Goal: Task Accomplishment & Management: Manage account settings

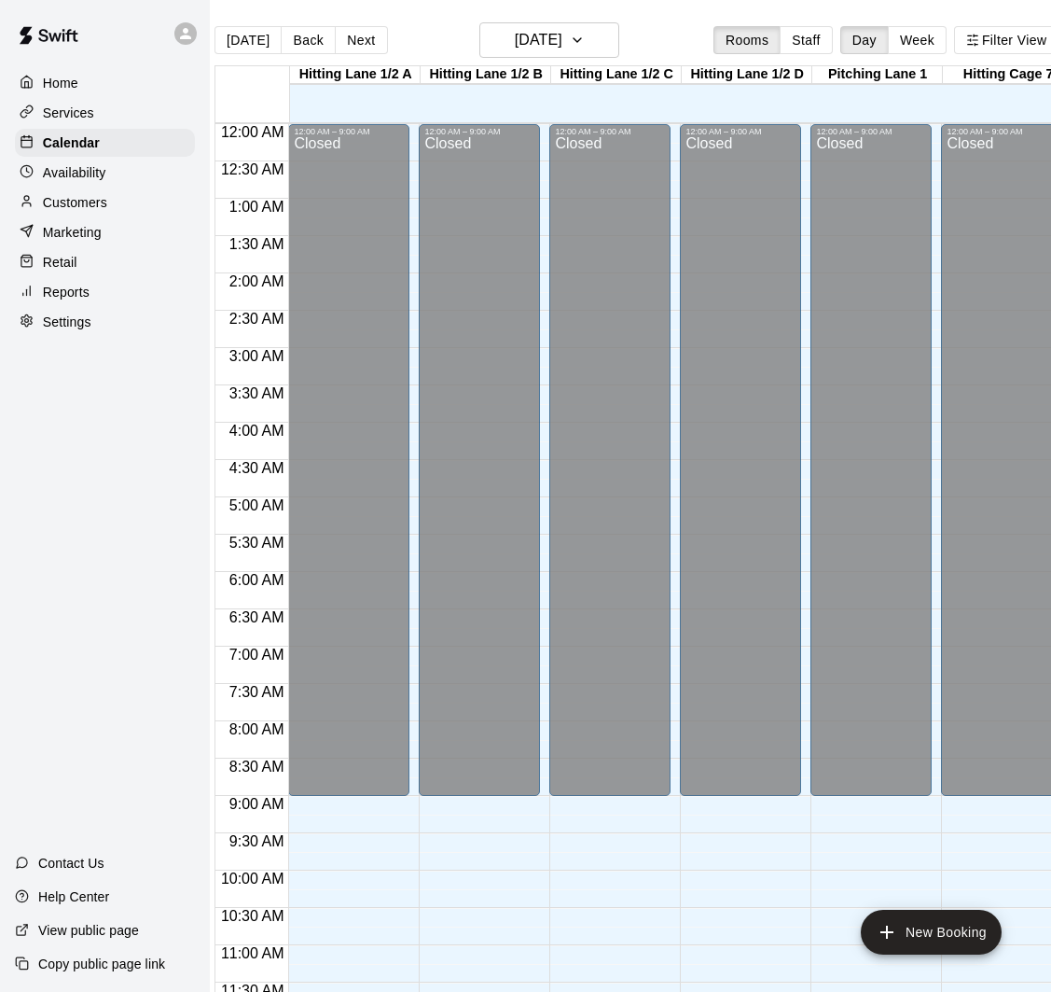
scroll to position [531, 798]
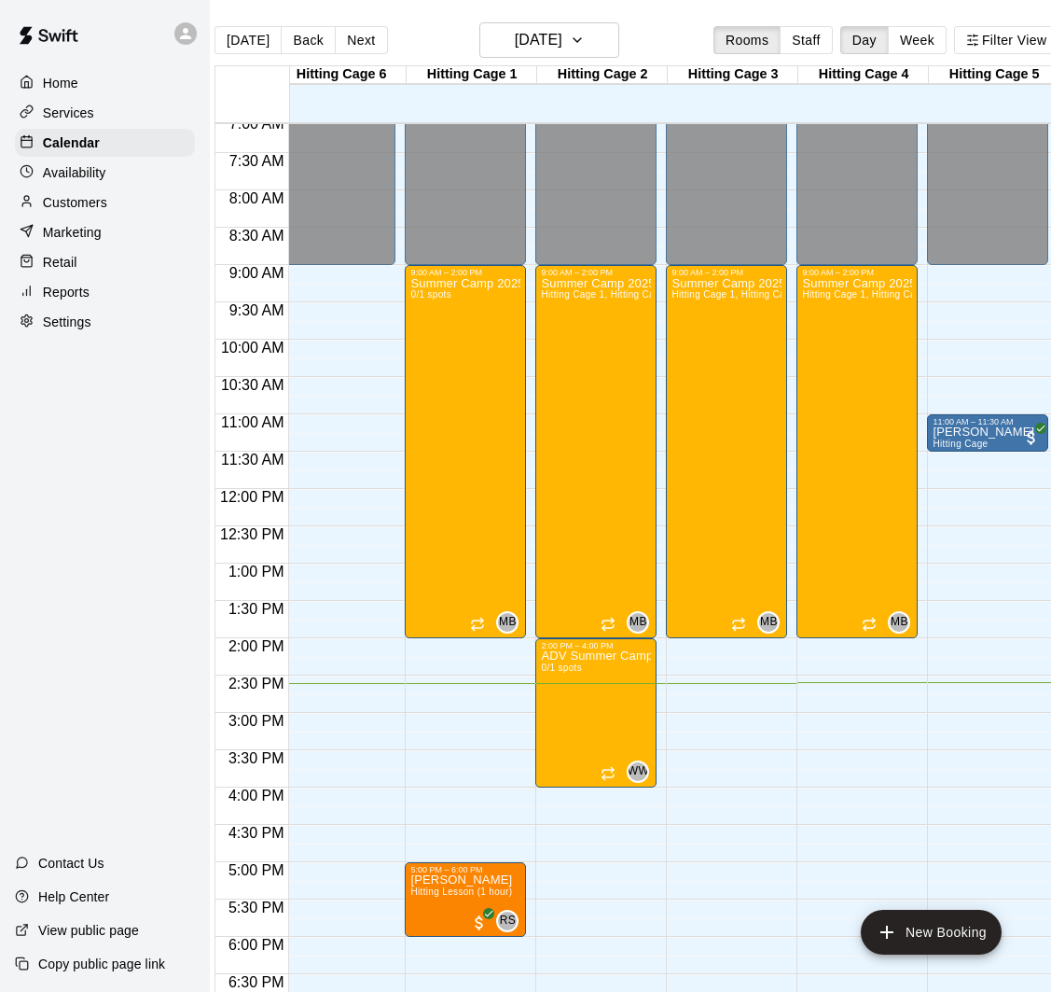
click at [103, 208] on p "Customers" at bounding box center [75, 202] width 64 height 19
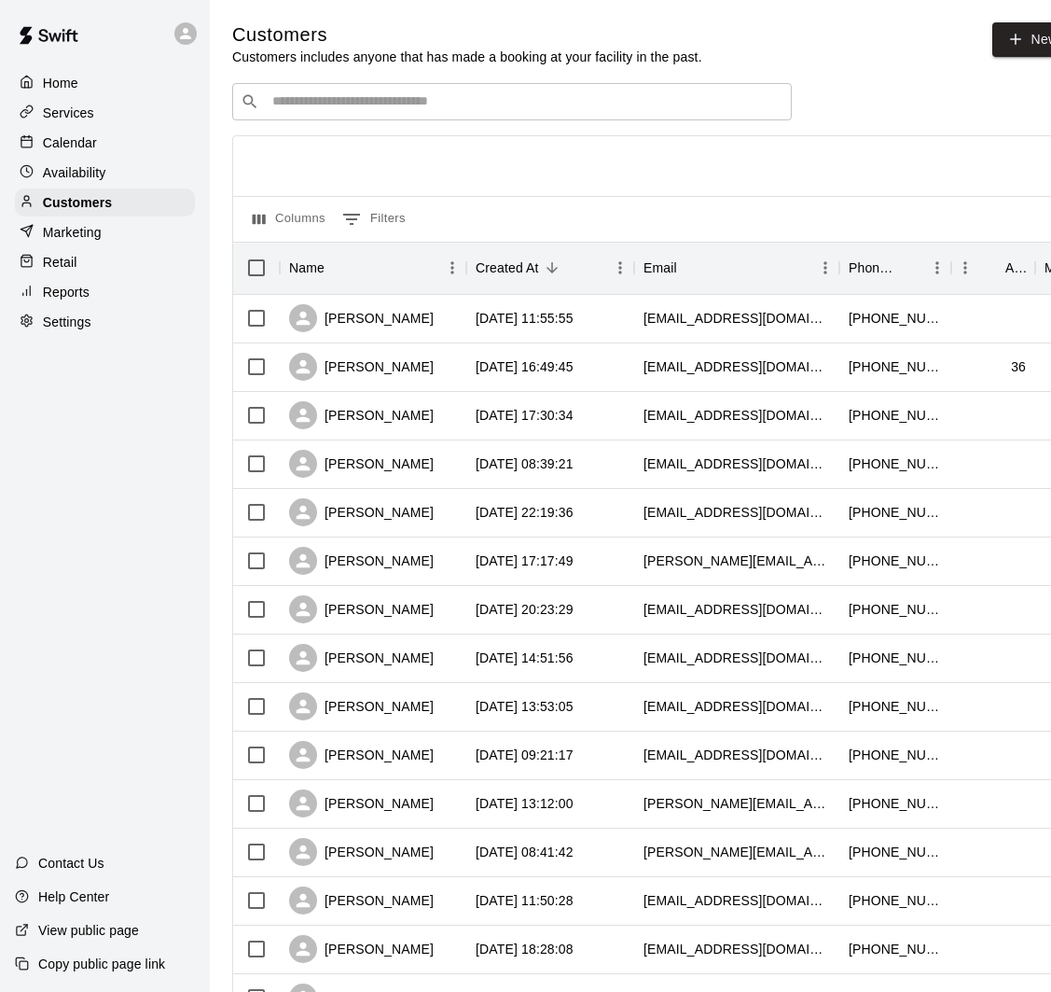
click at [376, 104] on input "Search customers by name or email" at bounding box center [525, 101] width 517 height 19
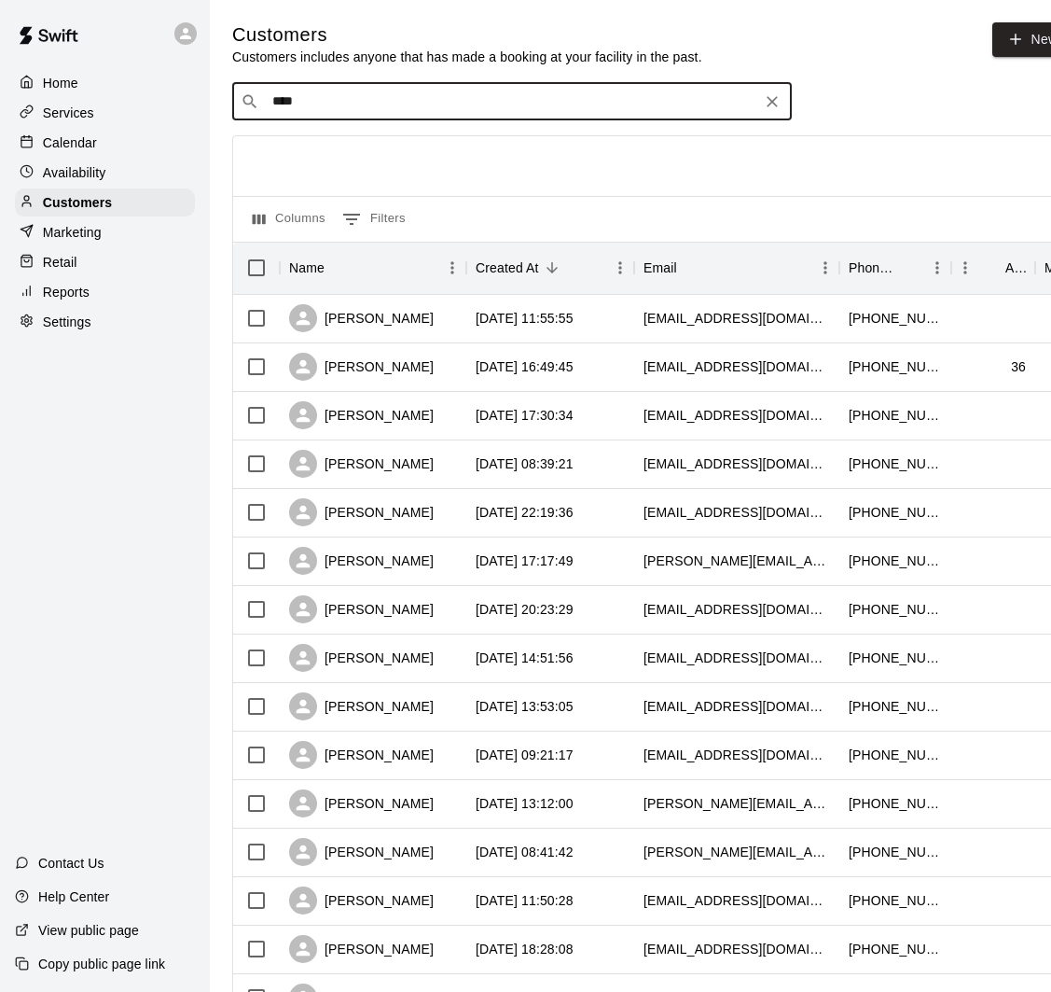
type input "*****"
click at [396, 145] on div "[PERSON_NAME]" at bounding box center [385, 141] width 201 height 20
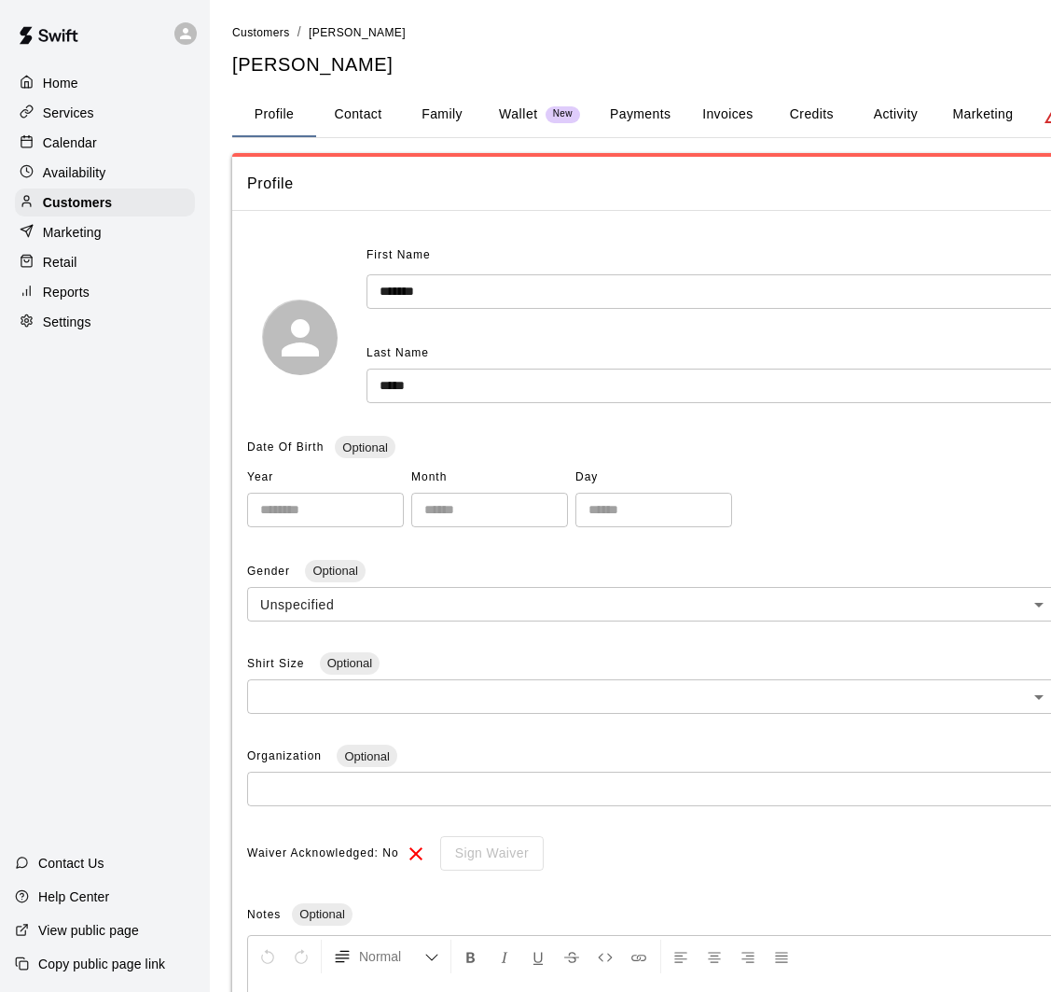
click at [530, 109] on p "Wallet" at bounding box center [518, 114] width 39 height 20
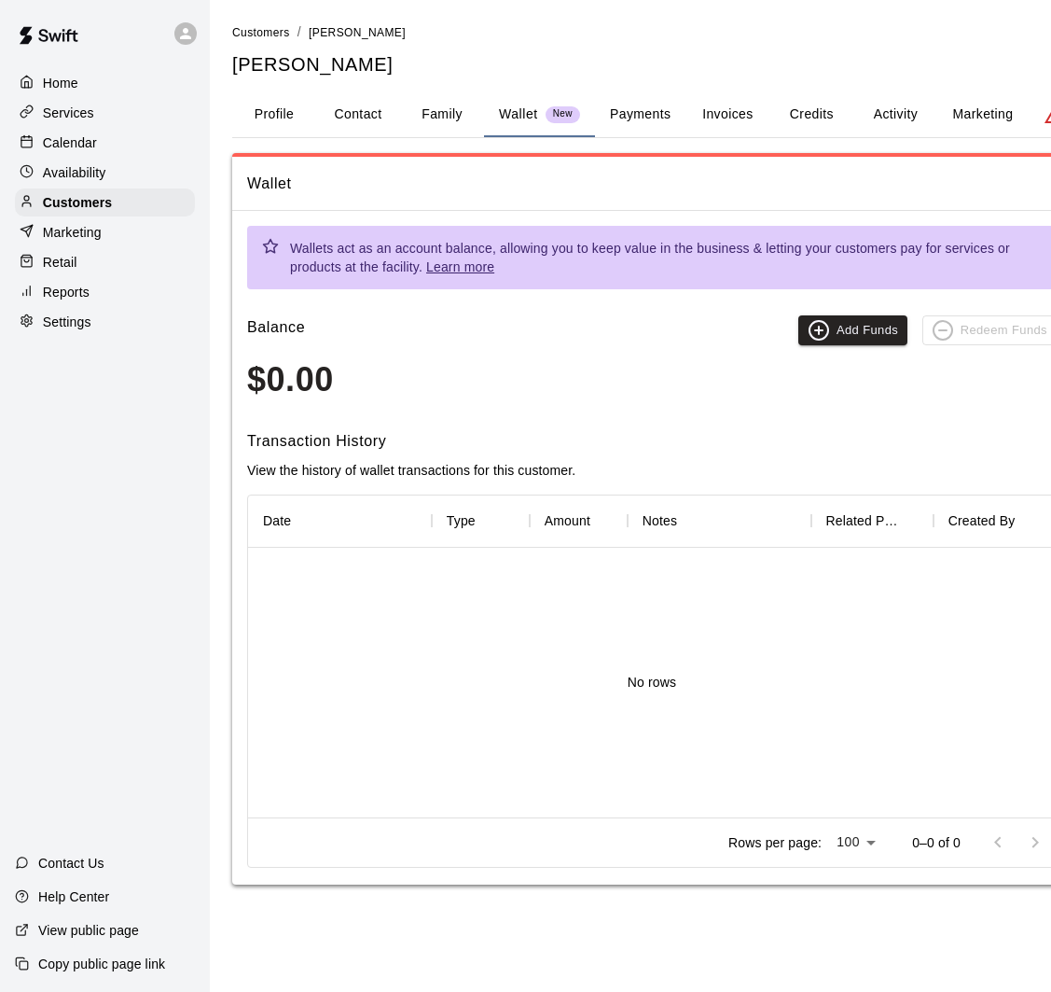
click at [636, 119] on button "Payments" at bounding box center [640, 114] width 90 height 45
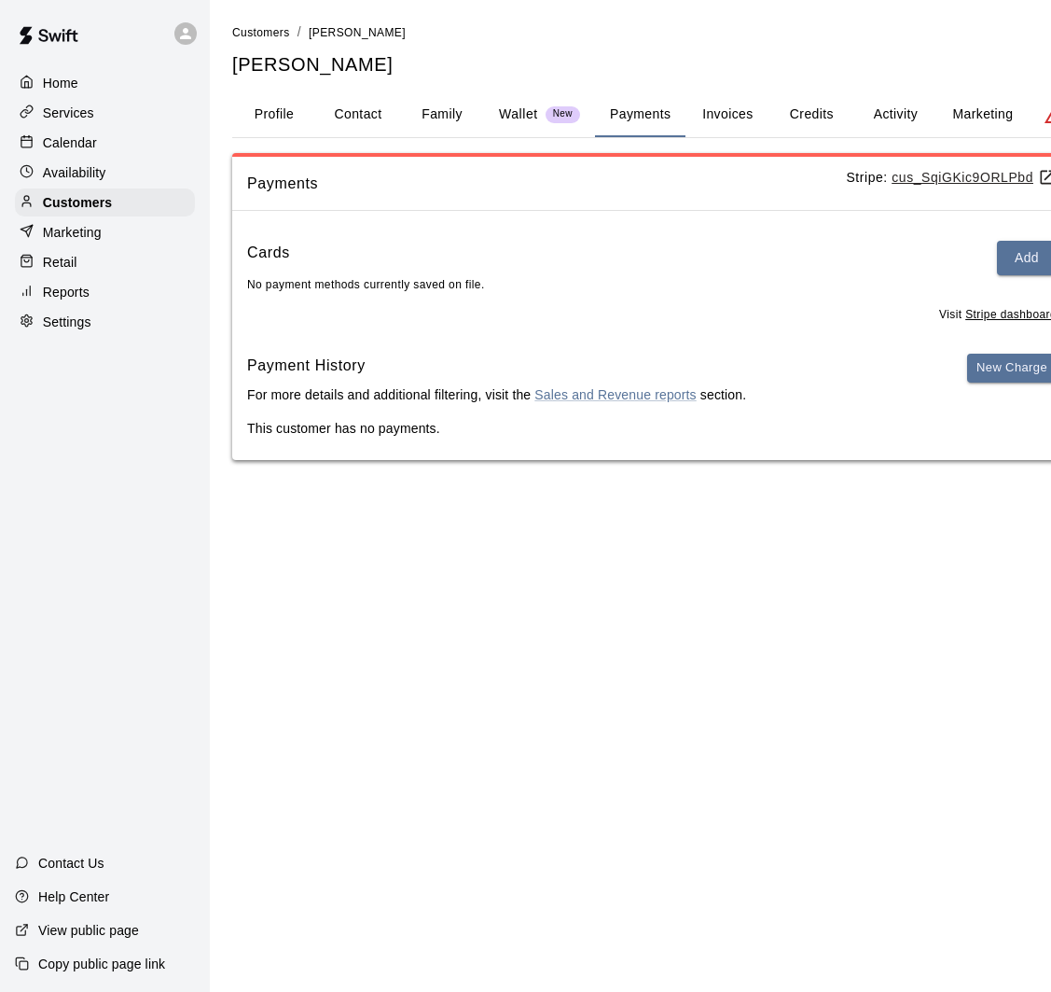
click at [722, 114] on button "Invoices" at bounding box center [728, 114] width 84 height 45
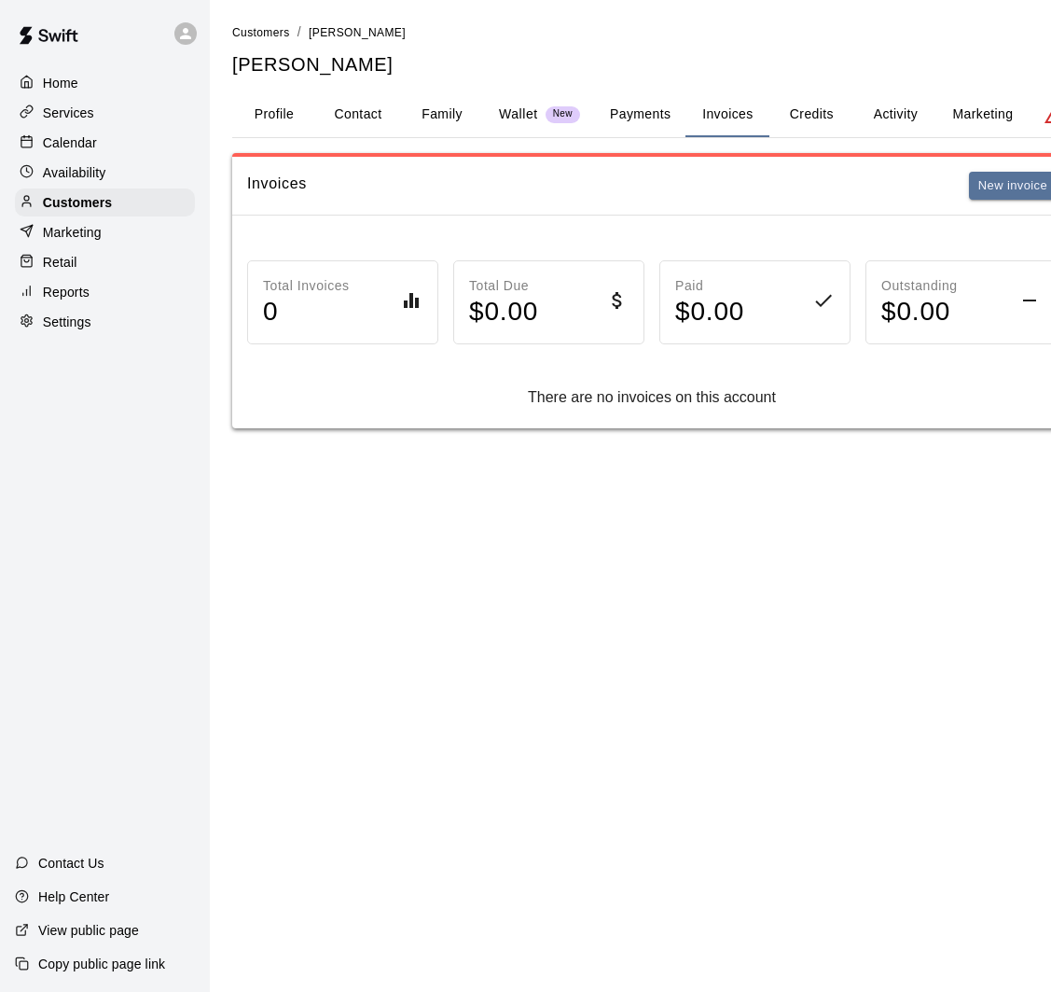
click at [636, 118] on button "Payments" at bounding box center [640, 114] width 90 height 45
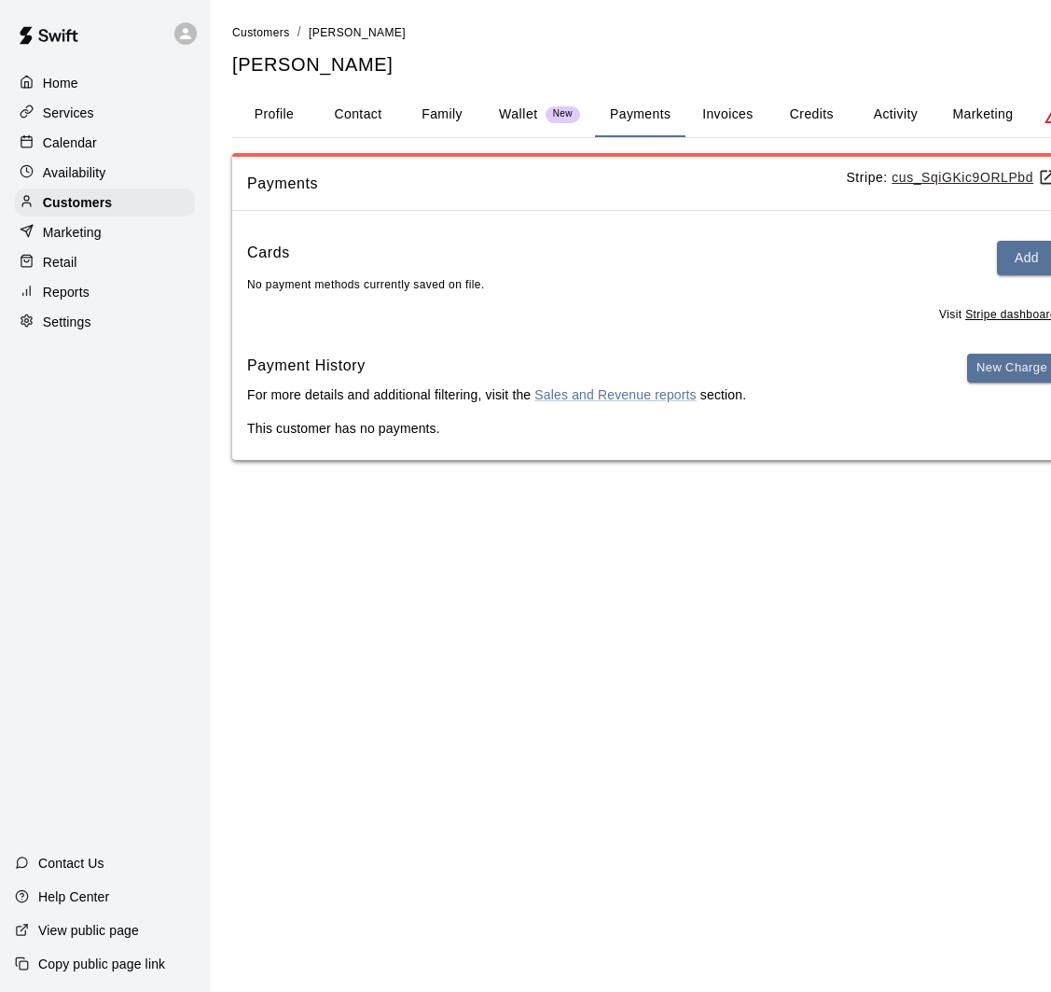
click at [732, 118] on button "Invoices" at bounding box center [728, 114] width 84 height 45
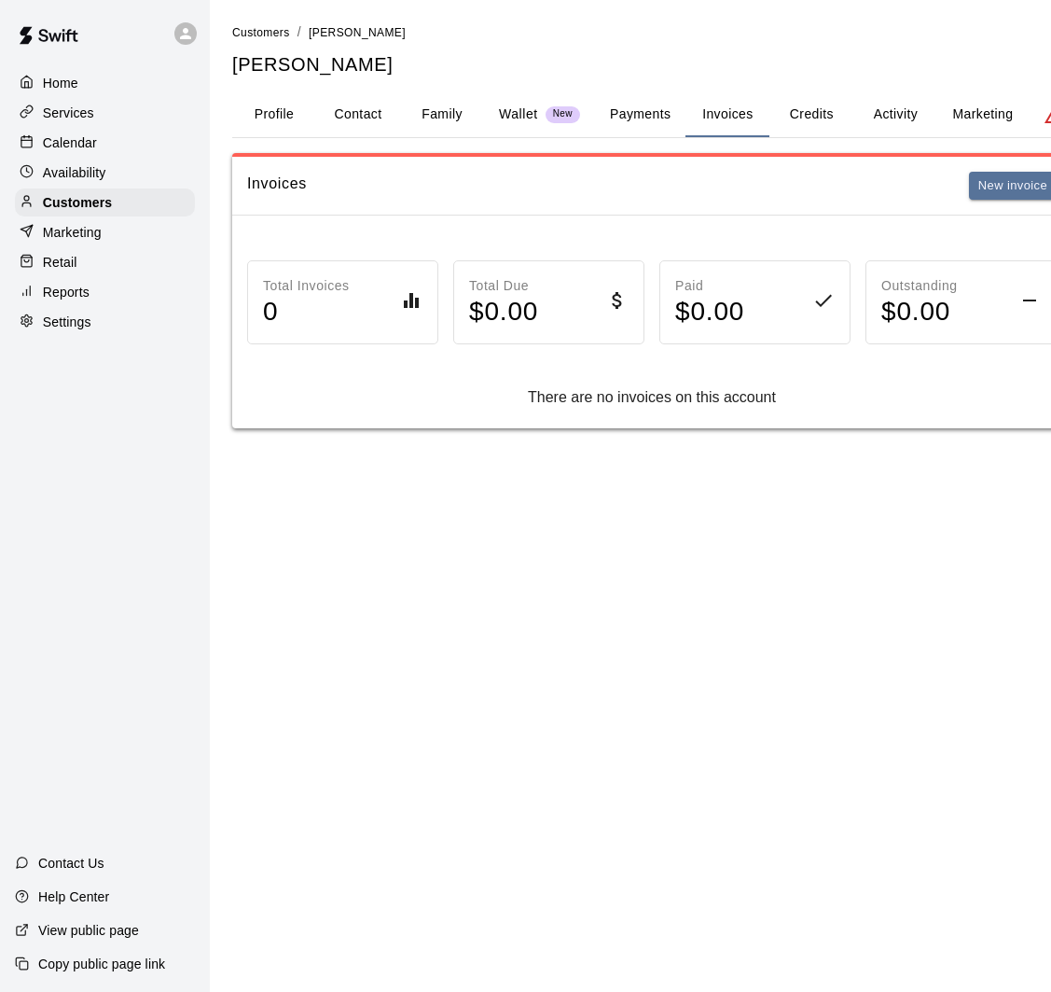
click at [810, 109] on button "Credits" at bounding box center [812, 114] width 84 height 45
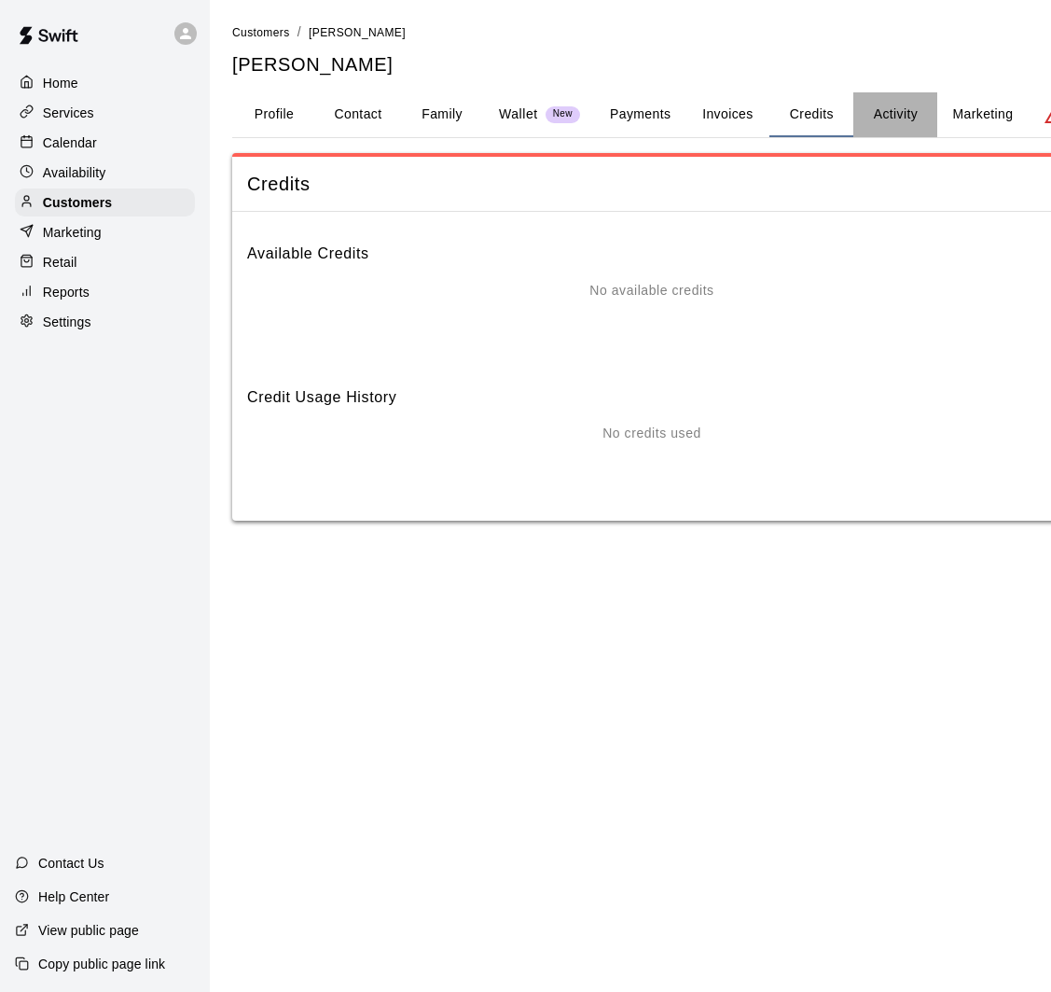
click at [900, 116] on button "Activity" at bounding box center [896, 114] width 84 height 45
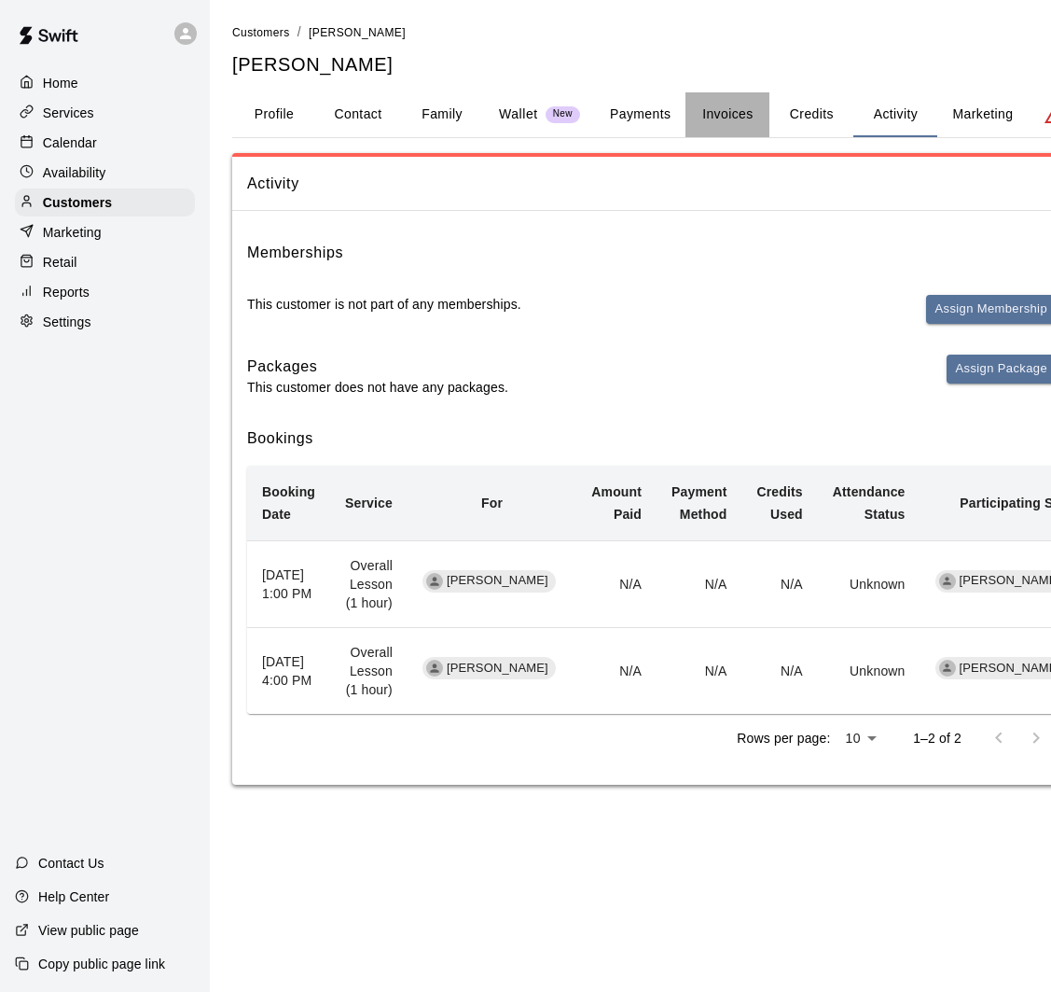
click at [707, 110] on button "Invoices" at bounding box center [728, 114] width 84 height 45
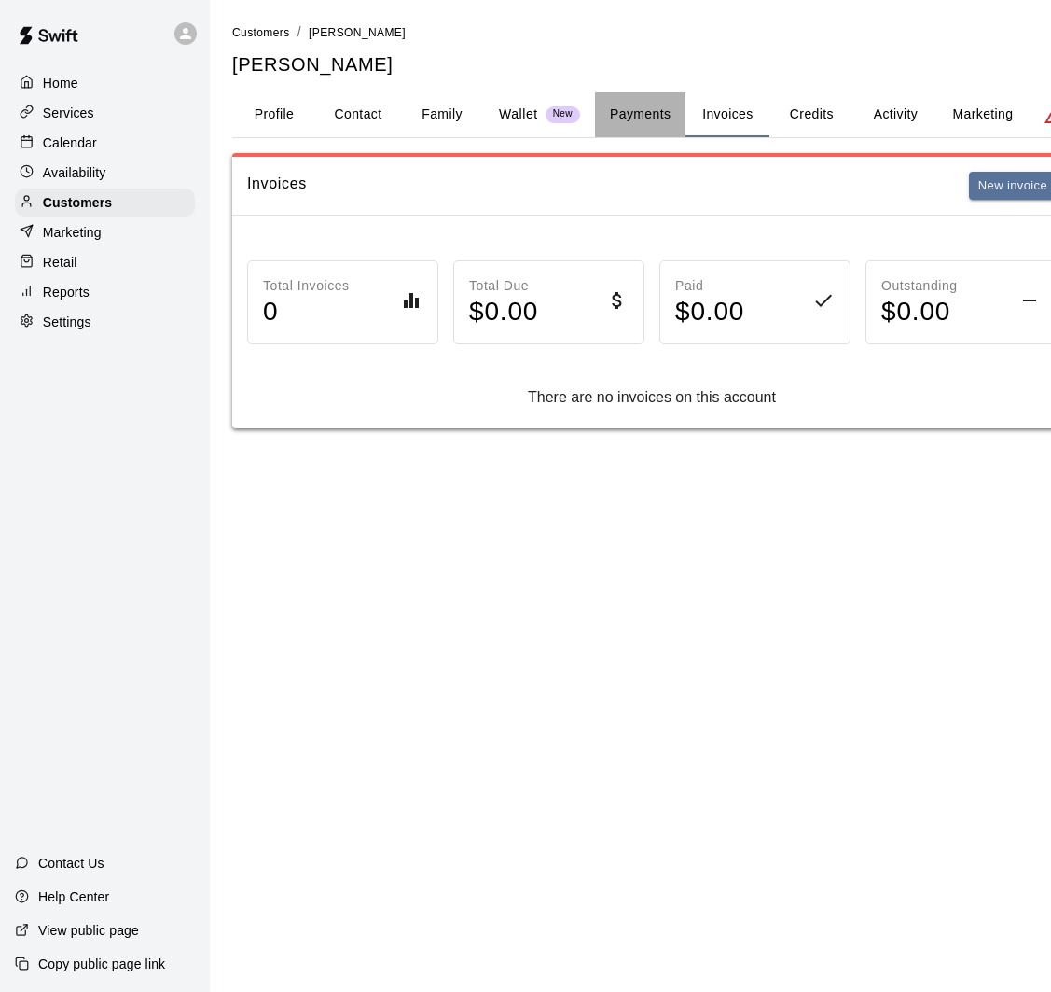
click at [654, 110] on button "Payments" at bounding box center [640, 114] width 90 height 45
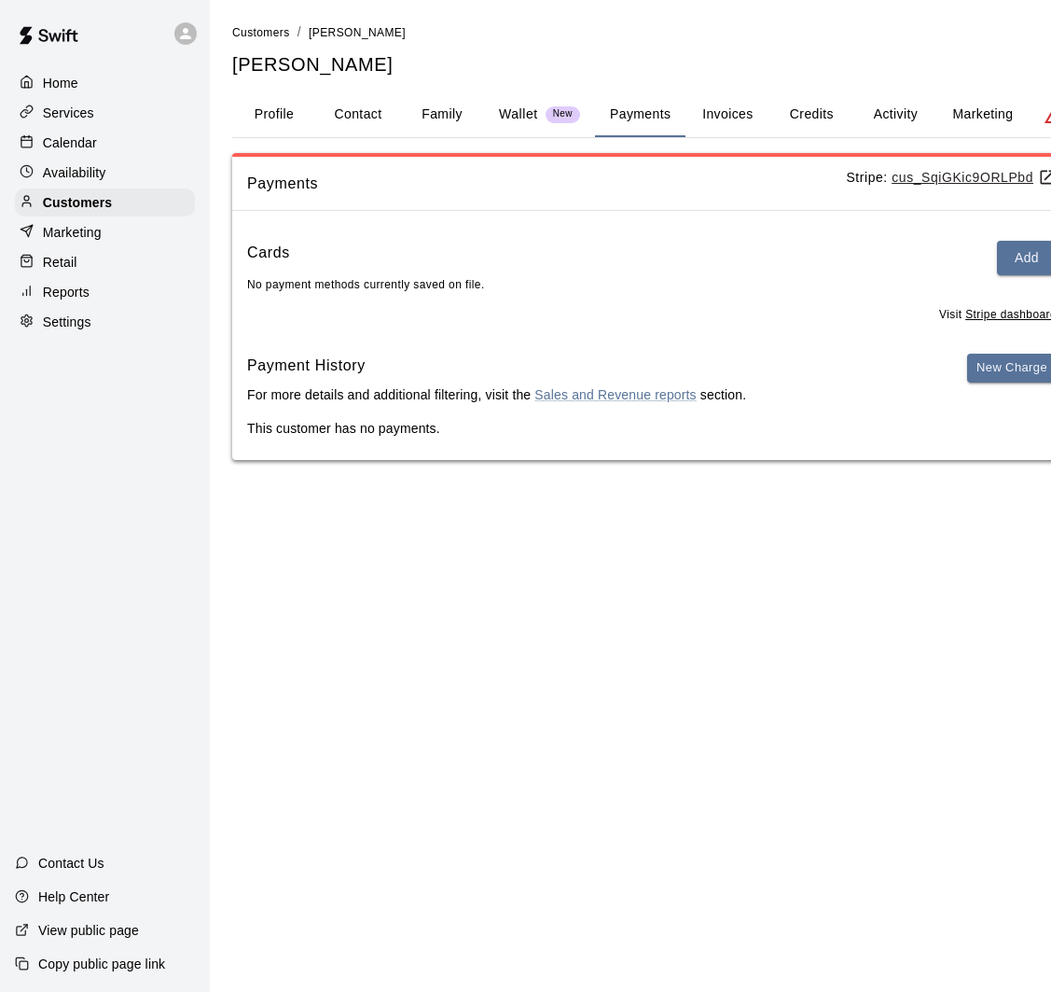
click at [727, 120] on button "Invoices" at bounding box center [728, 114] width 84 height 45
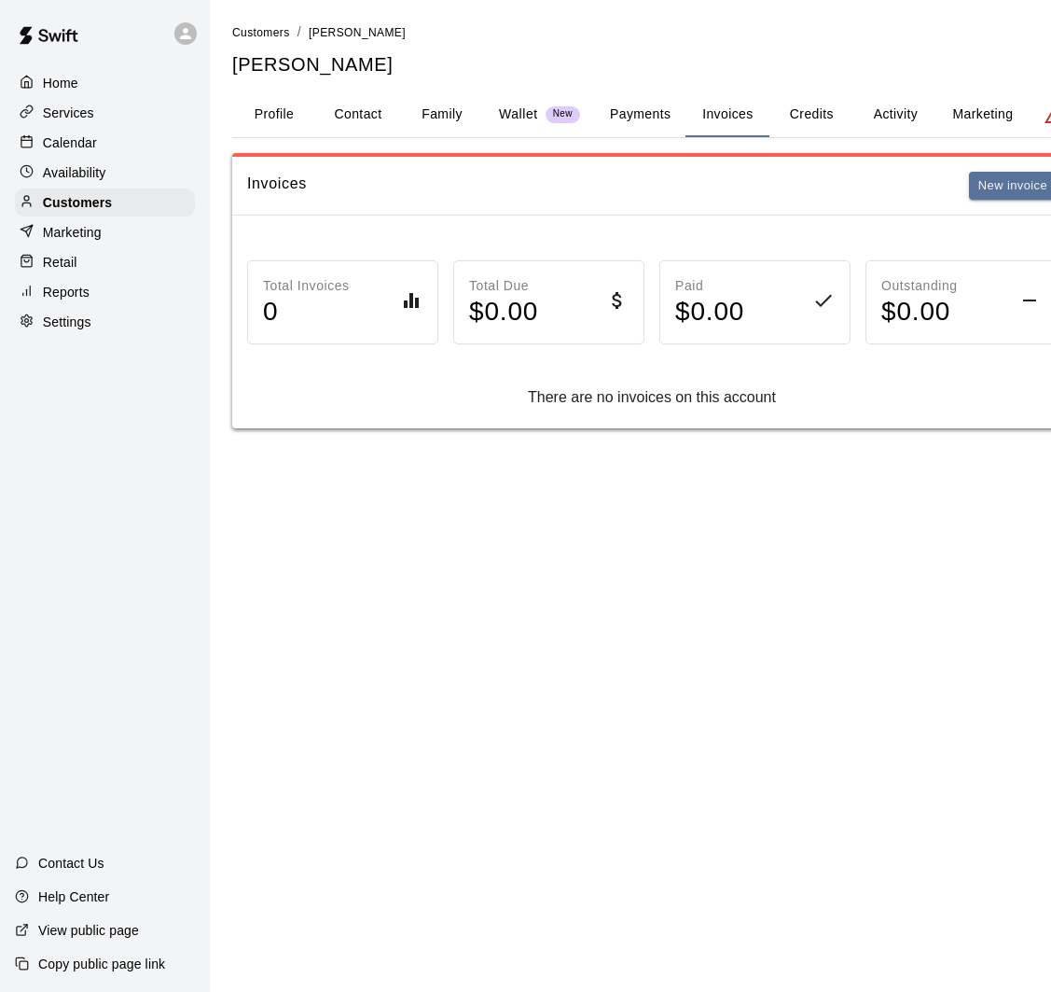
click at [548, 110] on span "New" at bounding box center [563, 114] width 35 height 12
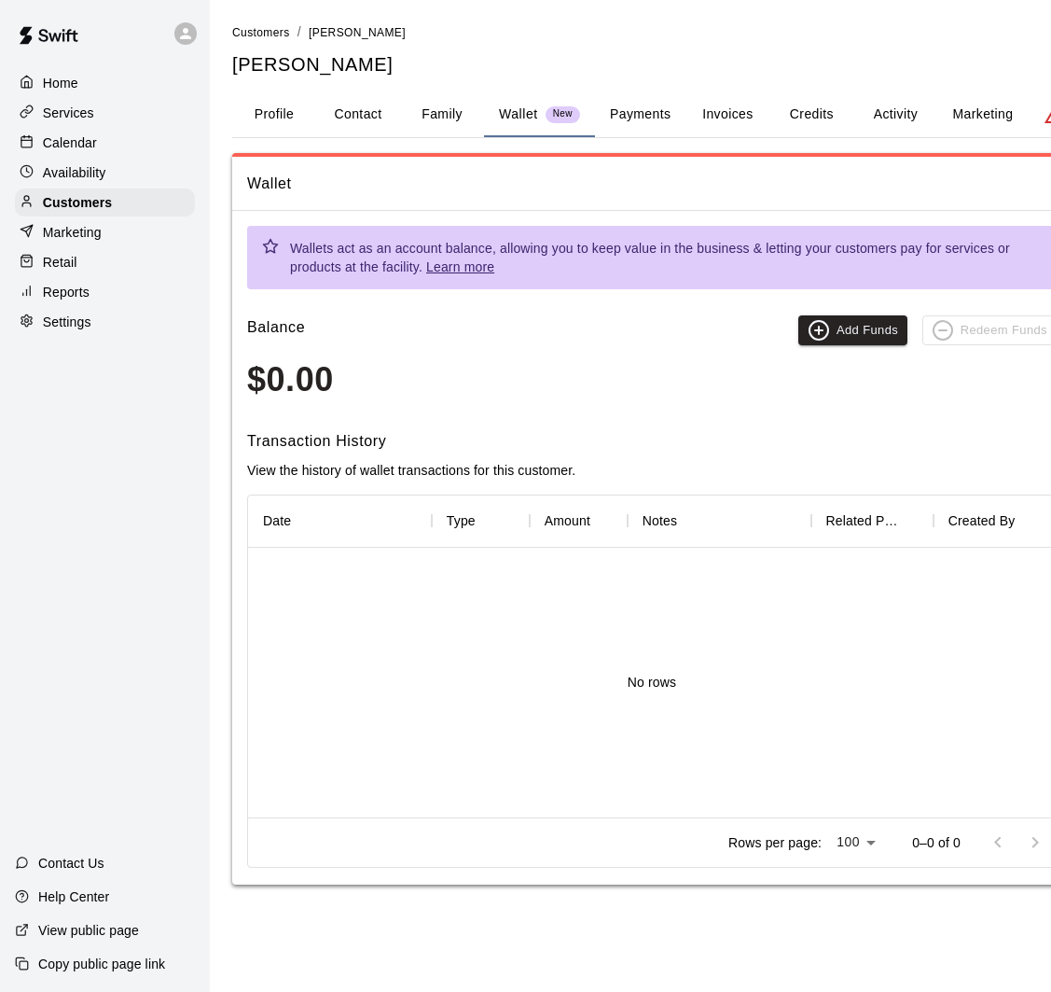
click at [654, 118] on button "Payments" at bounding box center [640, 114] width 90 height 45
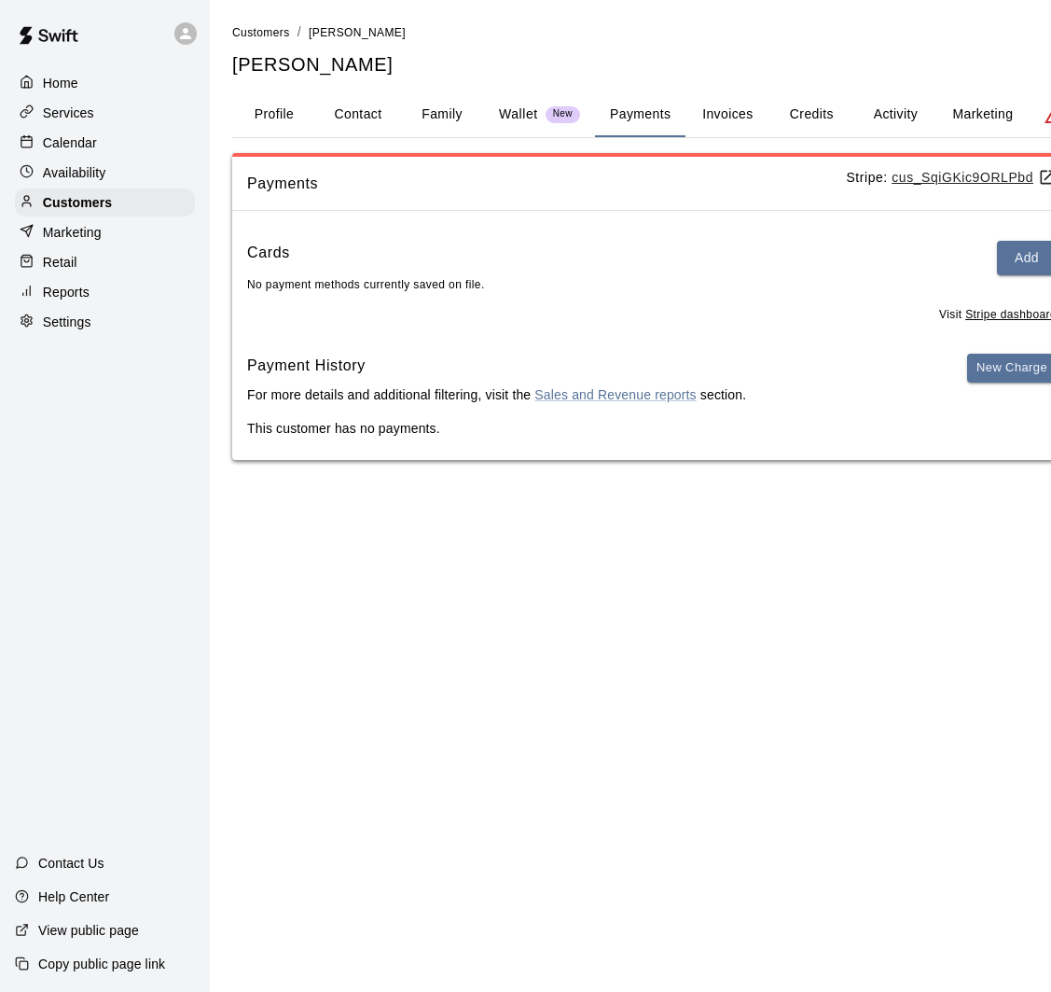
click at [568, 56] on h5 "[PERSON_NAME]" at bounding box center [679, 64] width 894 height 25
click at [104, 80] on div "Home" at bounding box center [105, 83] width 180 height 28
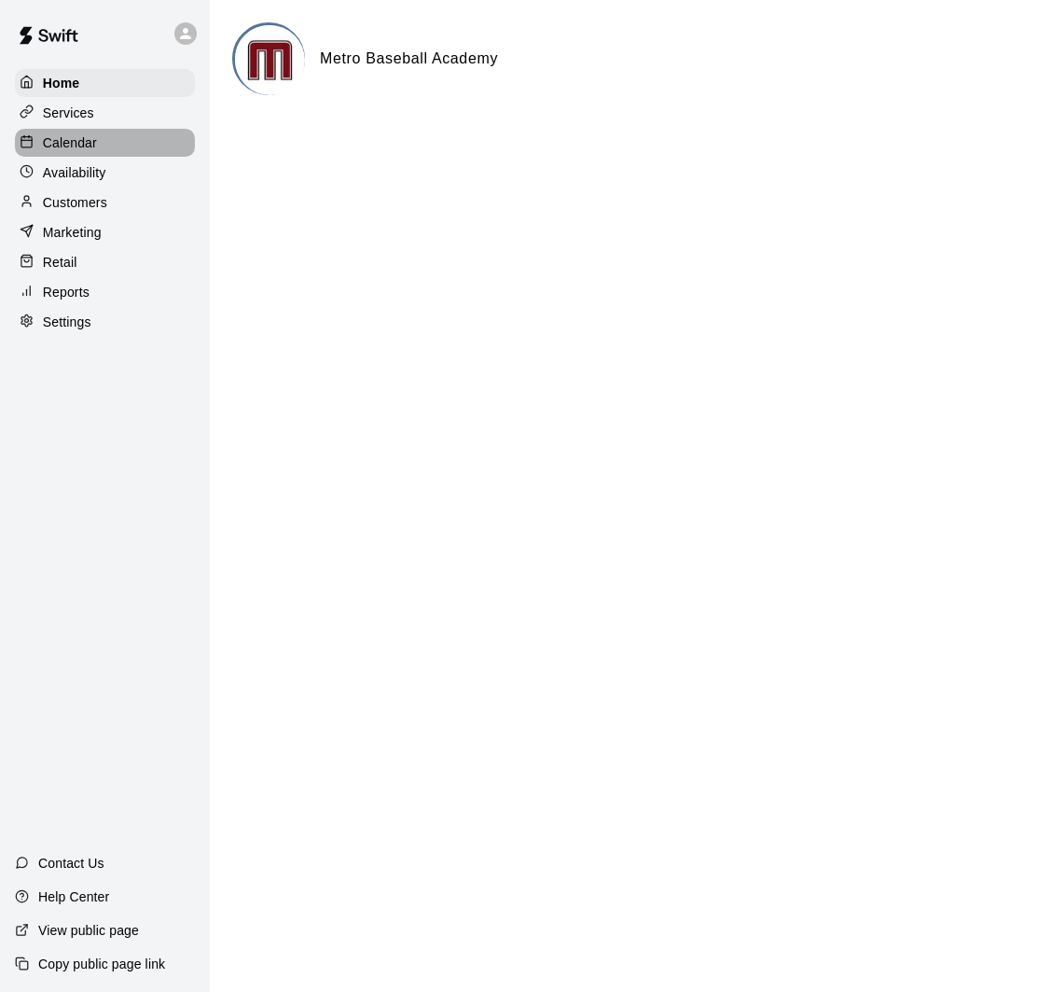
click at [112, 138] on div "Calendar" at bounding box center [105, 143] width 180 height 28
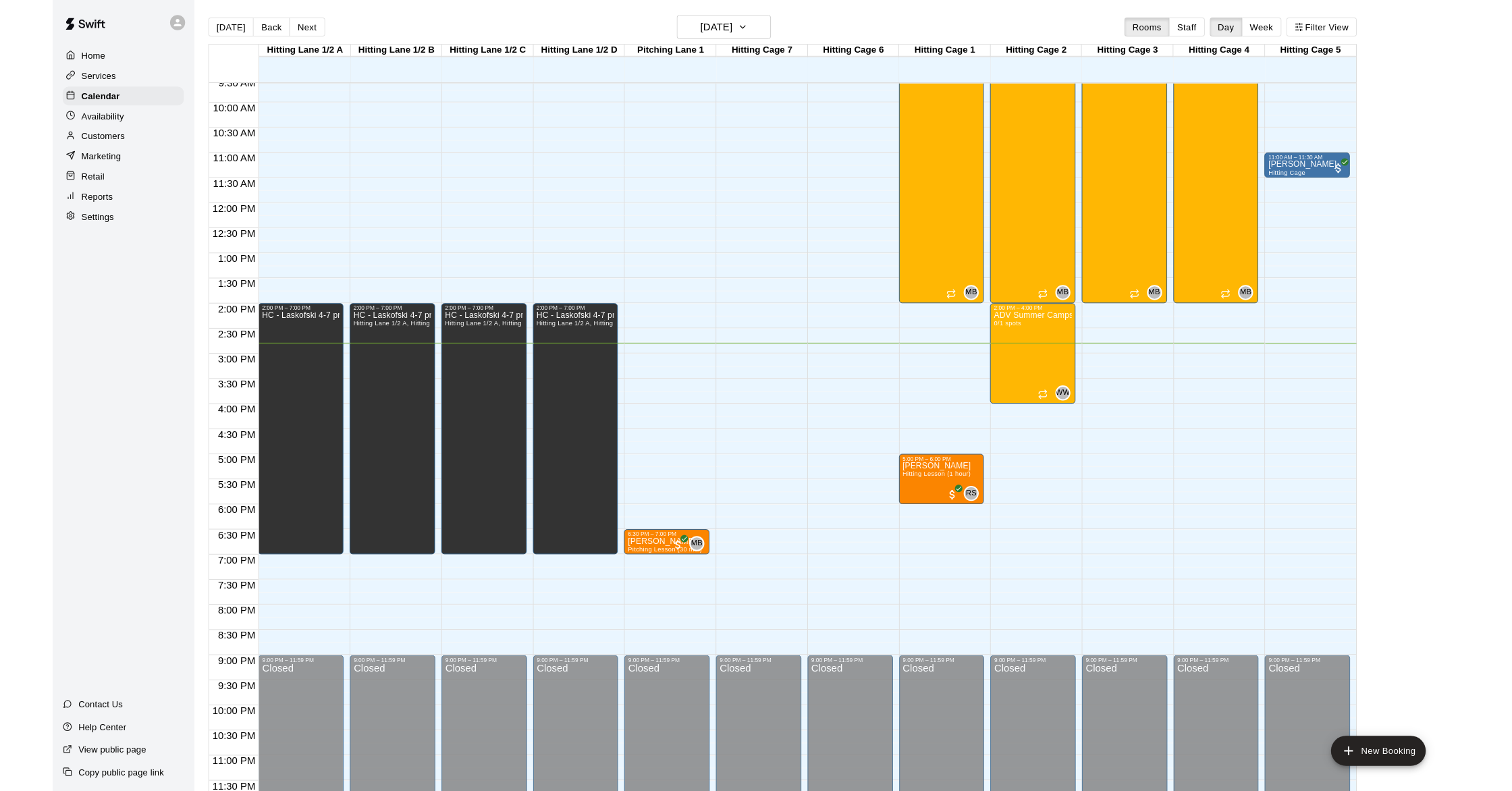
scroll to position [580, 0]
